Goal: Task Accomplishment & Management: Use online tool/utility

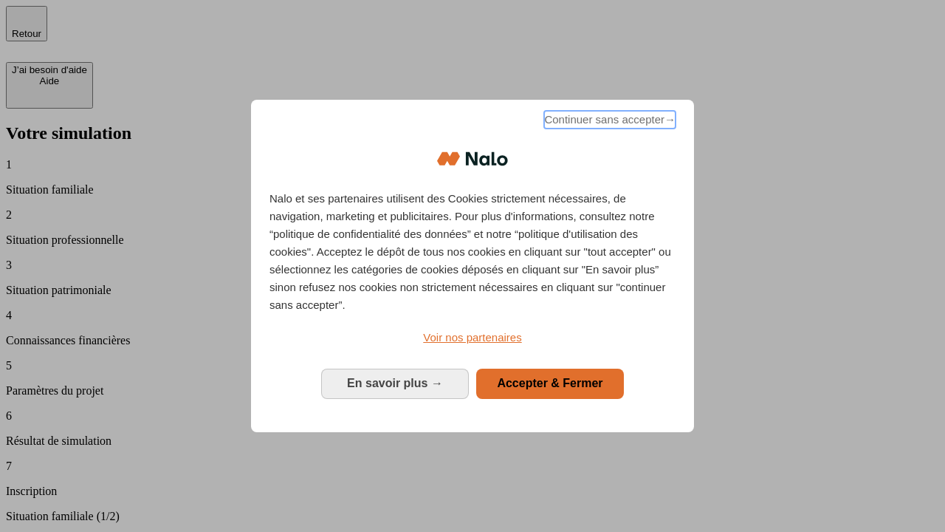
click at [609, 122] on span "Continuer sans accepter →" at bounding box center [609, 120] width 131 height 18
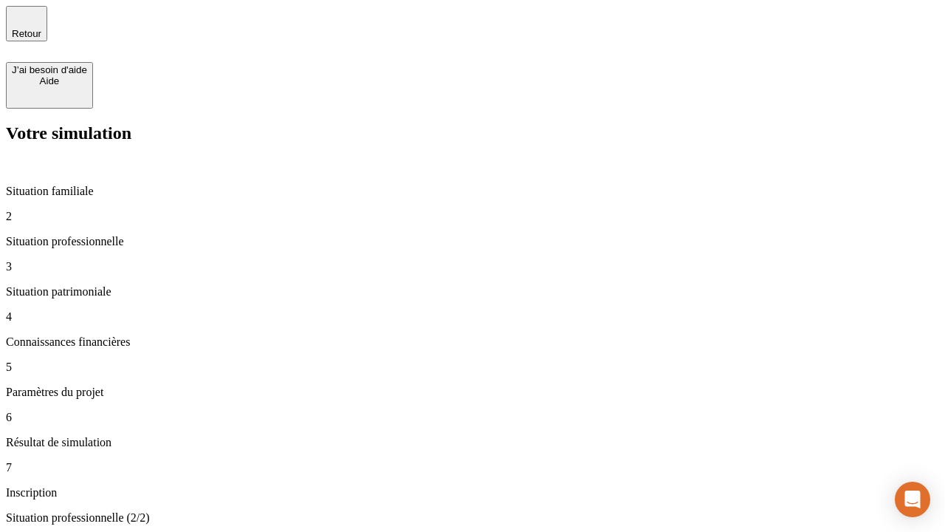
type input "30 000"
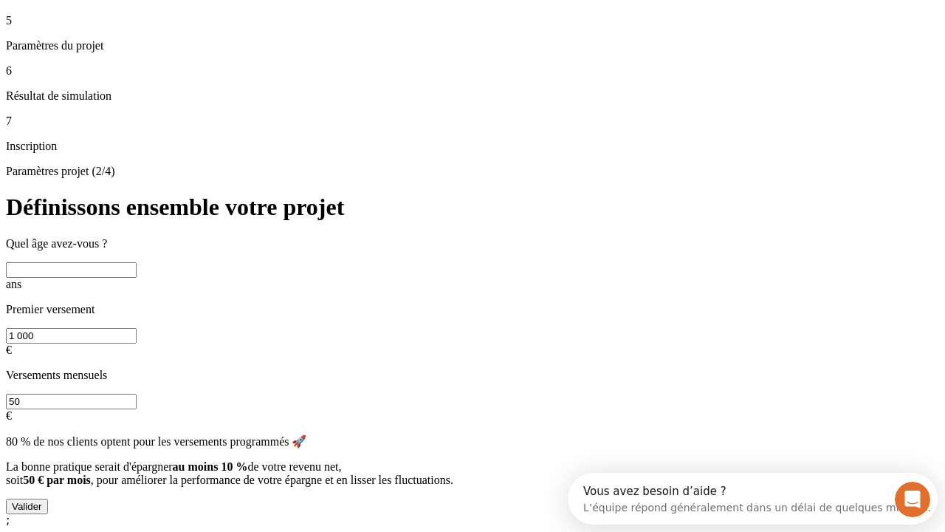
scroll to position [28, 0]
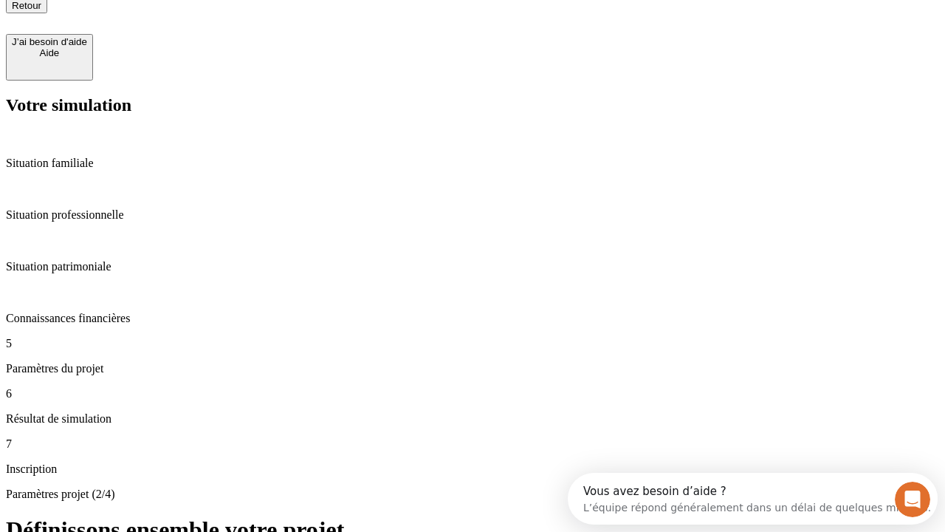
type input "25"
type input "1 000"
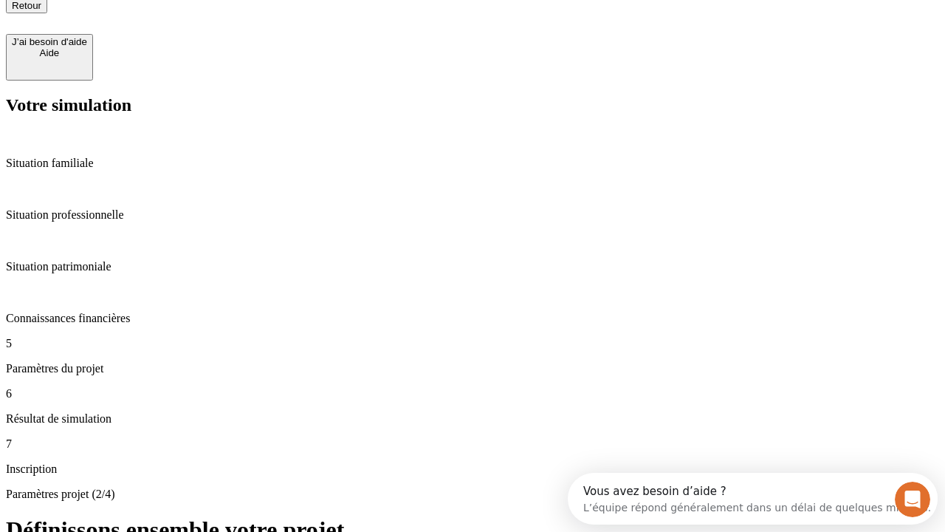
type input "640"
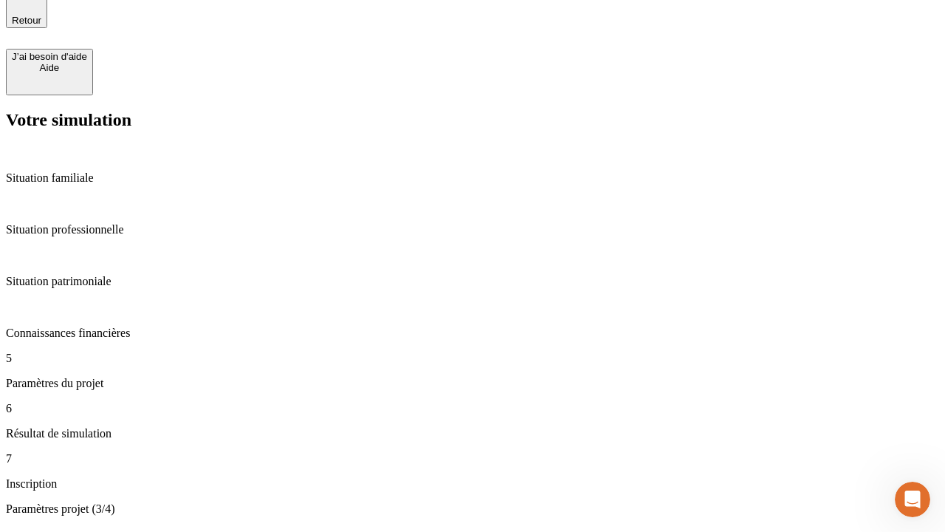
scroll to position [28, 0]
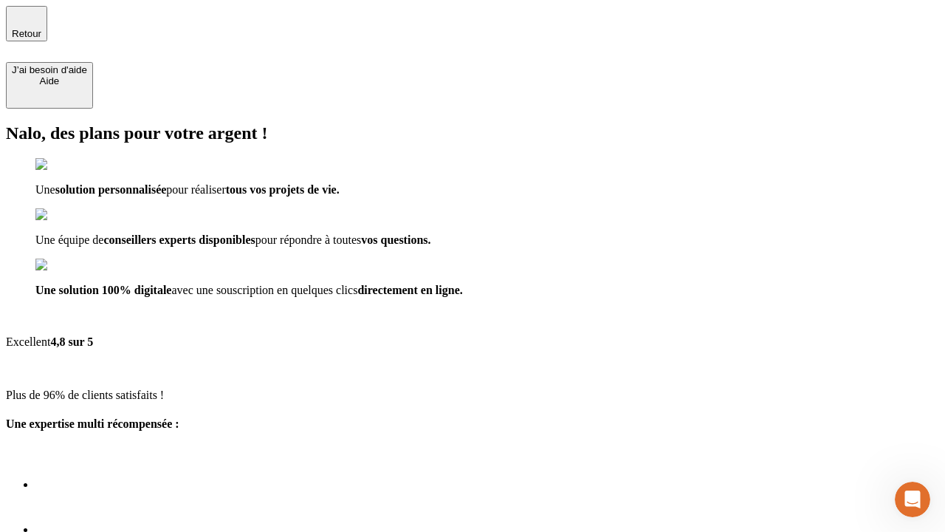
type input "[EMAIL_ADDRESS][PERSON_NAME][DOMAIN_NAME]"
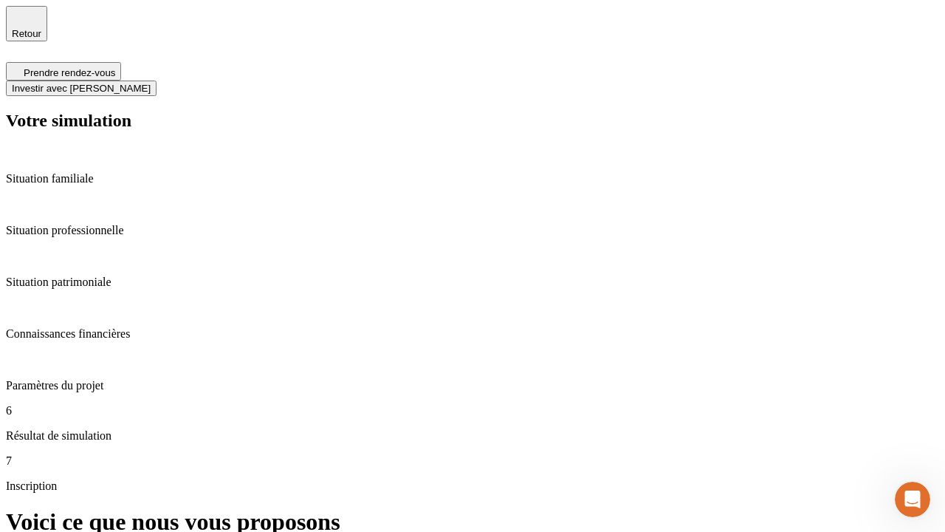
click at [151, 83] on span "Investir avec [PERSON_NAME]" at bounding box center [81, 88] width 139 height 11
